Goal: Task Accomplishment & Management: Manage account settings

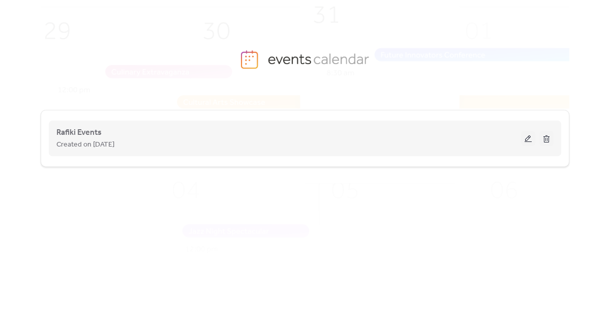
click at [81, 139] on span "Created on [DATE]" at bounding box center [85, 145] width 58 height 12
click at [89, 128] on span "Rafiki Events" at bounding box center [78, 133] width 45 height 12
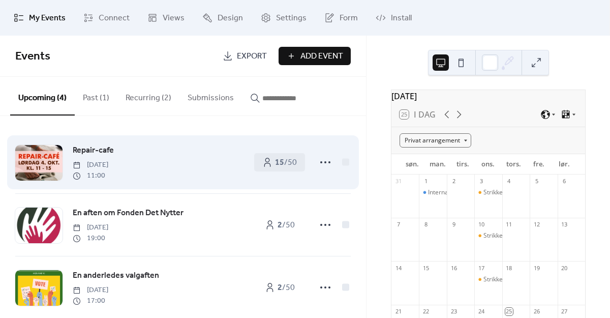
scroll to position [79, 0]
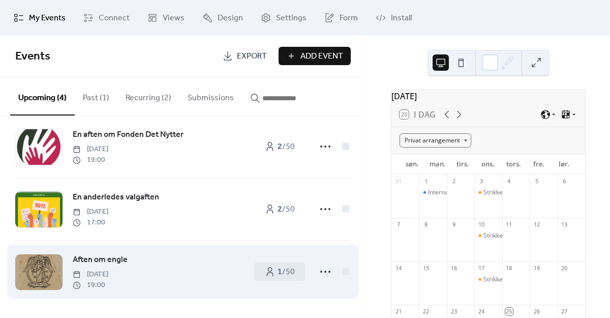
click at [105, 260] on span "Aften om engle" at bounding box center [100, 260] width 55 height 12
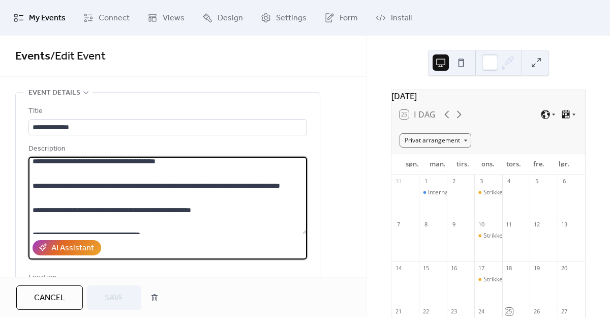
scroll to position [159, 0]
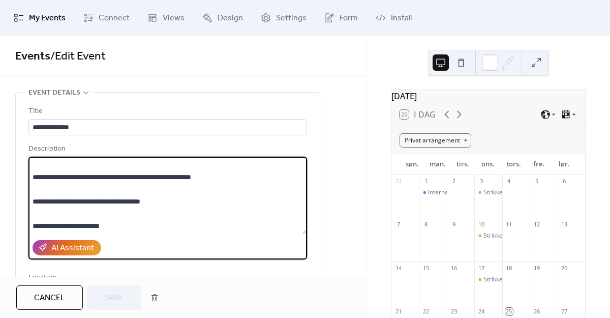
drag, startPoint x: 33, startPoint y: 164, endPoint x: 132, endPoint y: 237, distance: 123.5
click at [132, 237] on div "**********" at bounding box center [167, 201] width 278 height 116
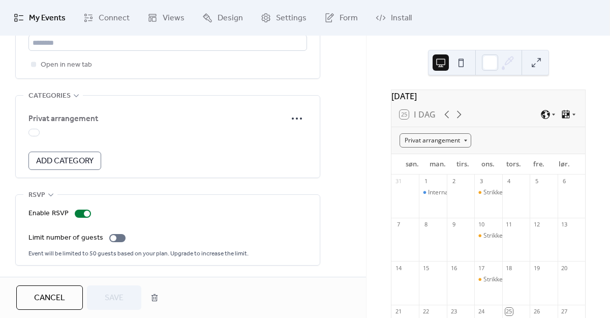
scroll to position [0, 0]
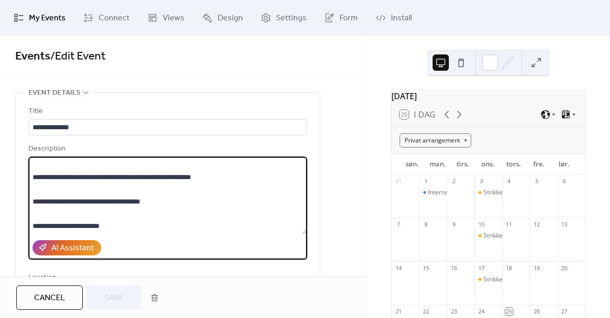
click at [50, 292] on span "Cancel" at bounding box center [49, 298] width 31 height 12
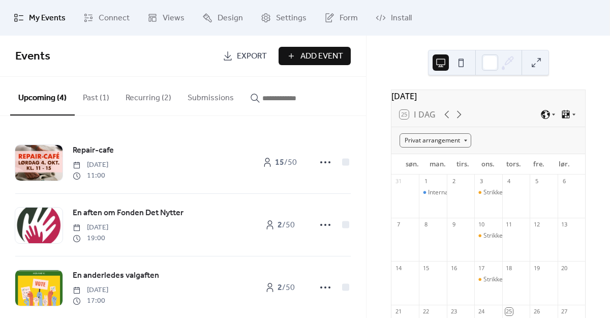
scroll to position [3, 0]
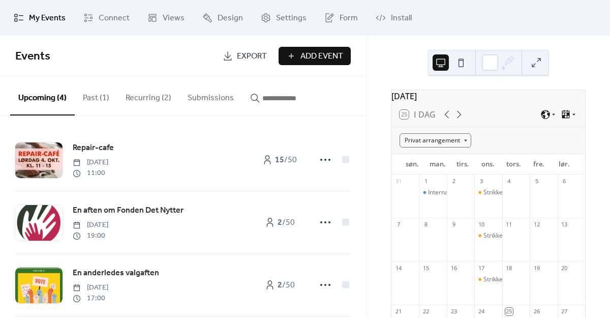
click at [312, 61] on span "Add Event" at bounding box center [321, 56] width 43 height 12
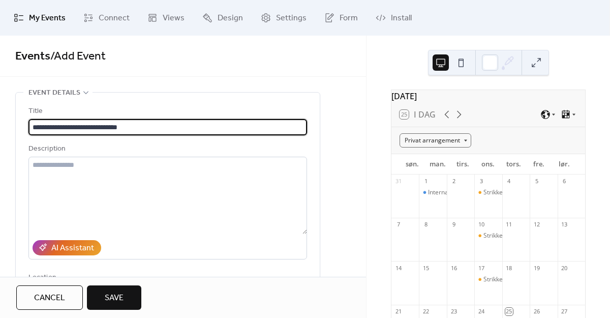
type input "**********"
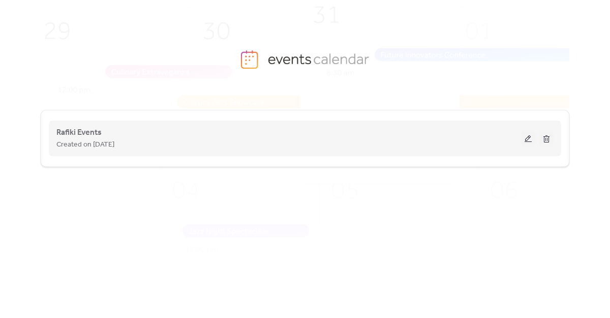
click at [100, 140] on span "Created on [DATE]" at bounding box center [85, 145] width 58 height 12
click at [85, 131] on span "Rafiki Events" at bounding box center [78, 133] width 45 height 12
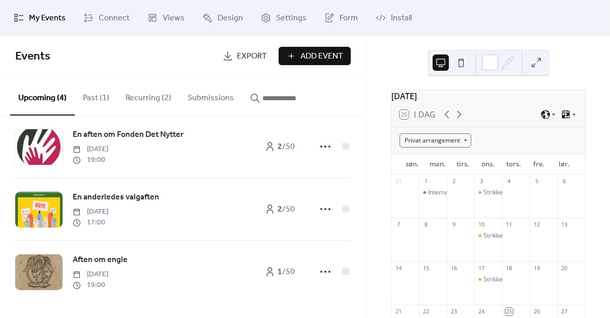
scroll to position [78, 0]
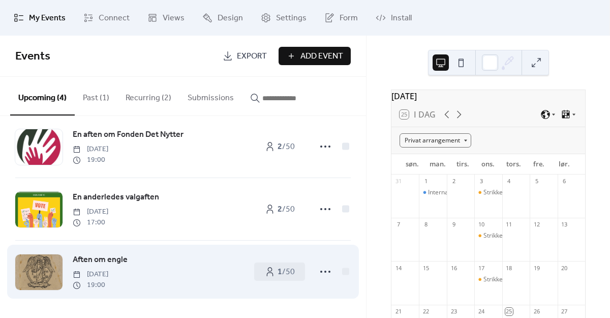
click at [112, 263] on span "Aften om engle" at bounding box center [100, 260] width 55 height 12
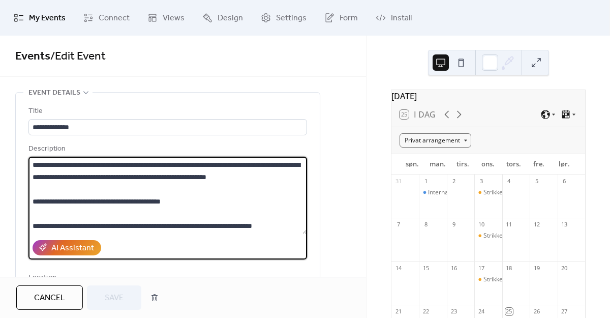
drag, startPoint x: 185, startPoint y: 214, endPoint x: 68, endPoint y: 182, distance: 121.2
click at [68, 182] on textarea "**********" at bounding box center [167, 195] width 278 height 77
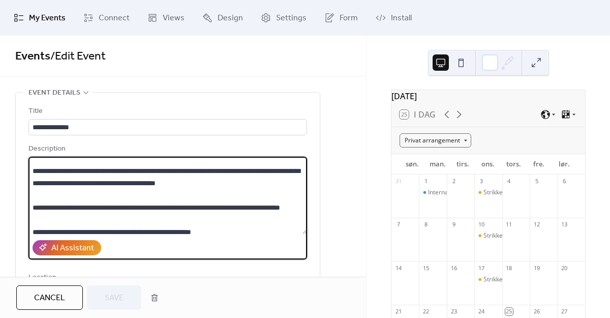
scroll to position [159, 0]
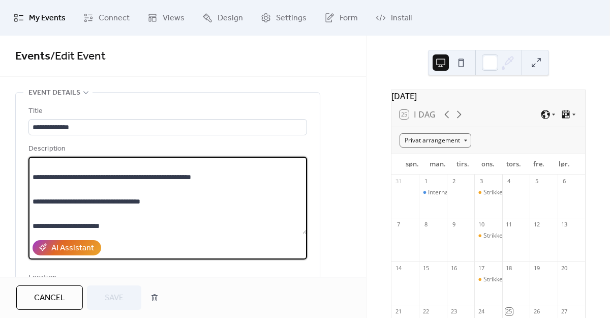
drag, startPoint x: 32, startPoint y: 162, endPoint x: 168, endPoint y: 248, distance: 160.6
click at [168, 248] on div "**********" at bounding box center [167, 201] width 278 height 116
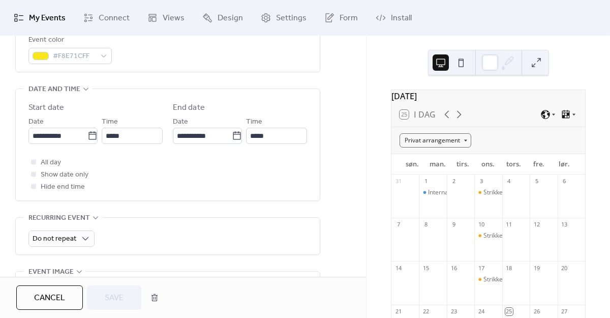
scroll to position [300, 0]
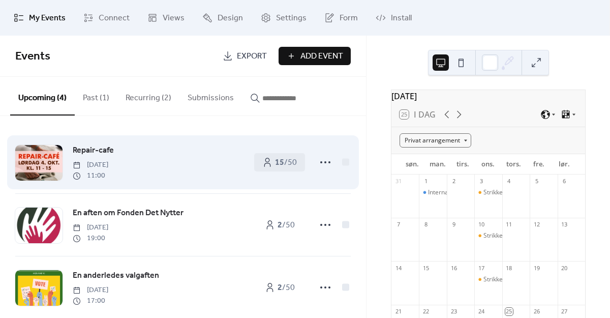
scroll to position [79, 0]
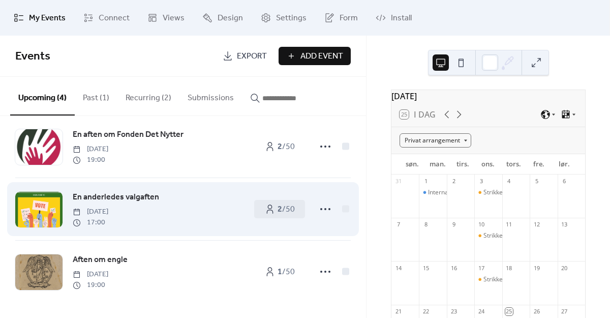
click at [112, 196] on span "En anderledes valgaften" at bounding box center [116, 197] width 86 height 12
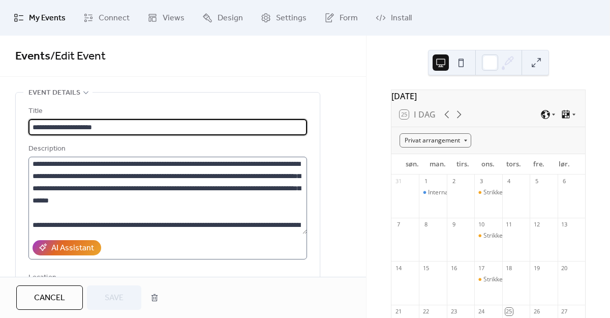
scroll to position [75, 0]
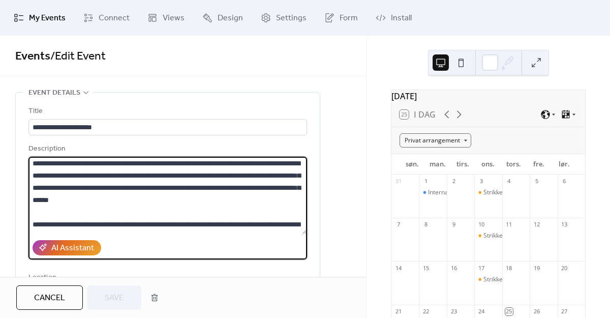
drag, startPoint x: 32, startPoint y: 173, endPoint x: 208, endPoint y: 217, distance: 181.2
click at [208, 217] on textarea "**********" at bounding box center [167, 195] width 278 height 77
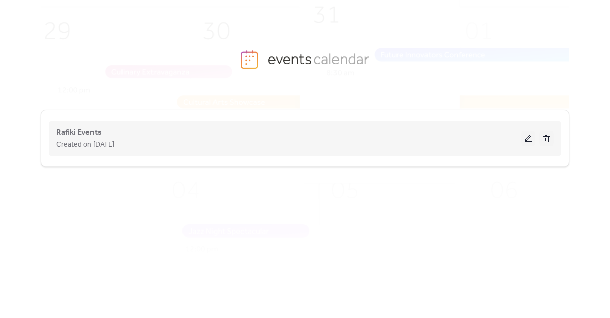
click at [76, 139] on span "Created on [DATE]" at bounding box center [85, 145] width 58 height 12
click at [83, 136] on span "Rafiki Events" at bounding box center [78, 133] width 45 height 12
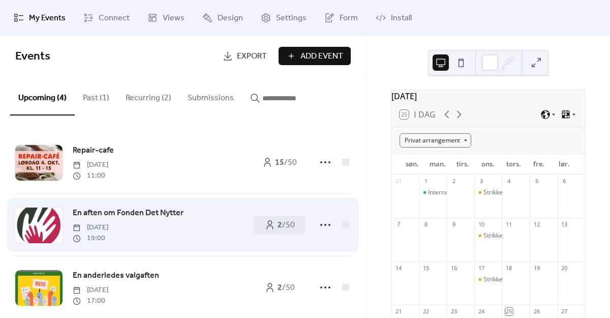
scroll to position [1, 0]
click at [141, 216] on span "En aften om Fonden Det Nytter" at bounding box center [128, 212] width 111 height 12
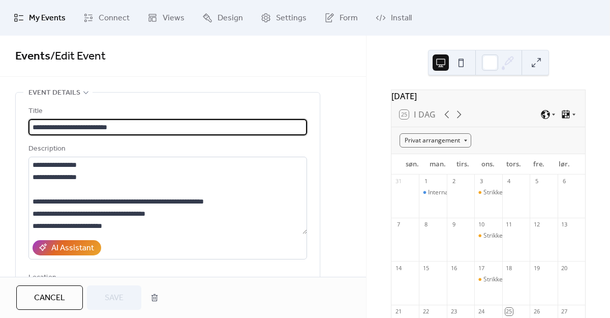
scroll to position [136, 0]
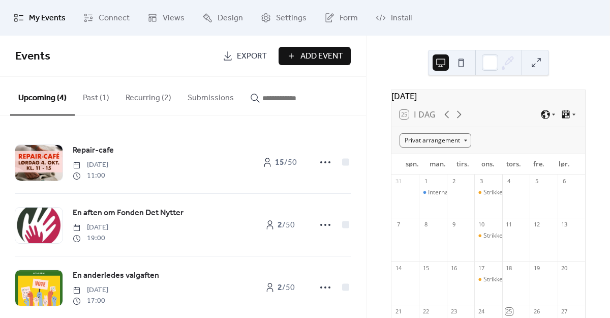
click at [141, 216] on span "En aften om Fonden Det Nytter" at bounding box center [128, 213] width 111 height 12
